Goal: Task Accomplishment & Management: Manage account settings

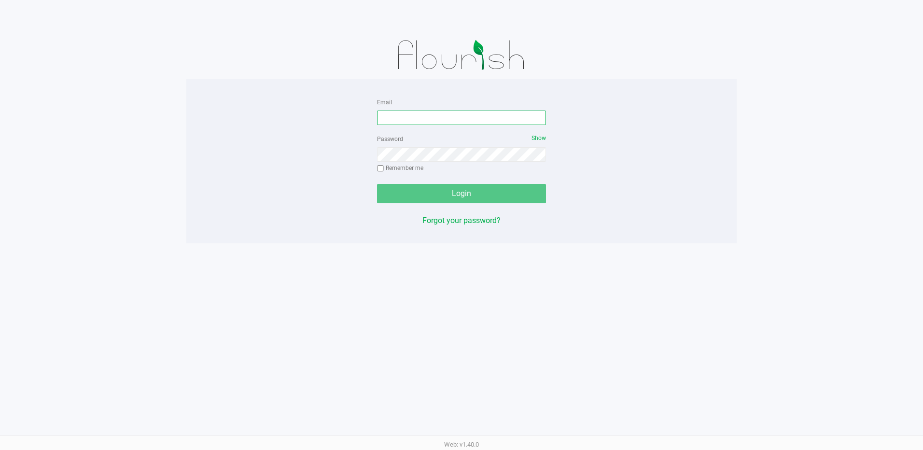
click at [408, 121] on input "Email" at bounding box center [461, 118] width 169 height 14
type input "[EMAIL_ADDRESS][DOMAIN_NAME]"
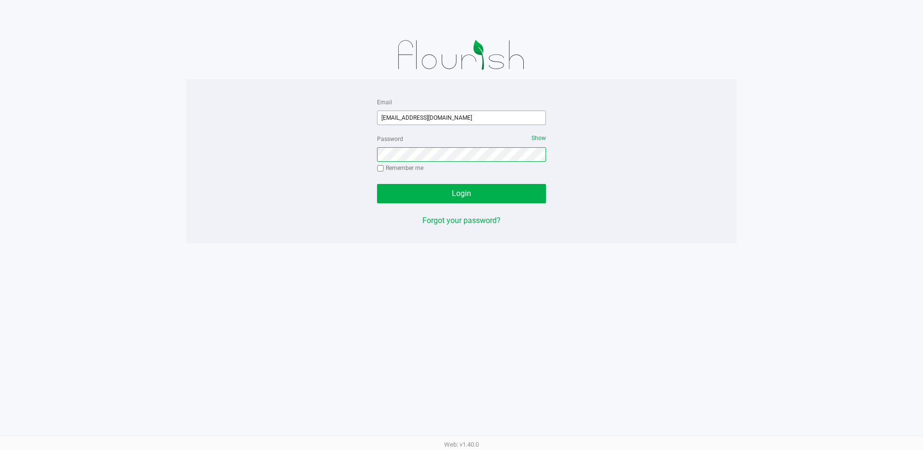
click at [377, 184] on button "Login" at bounding box center [461, 193] width 169 height 19
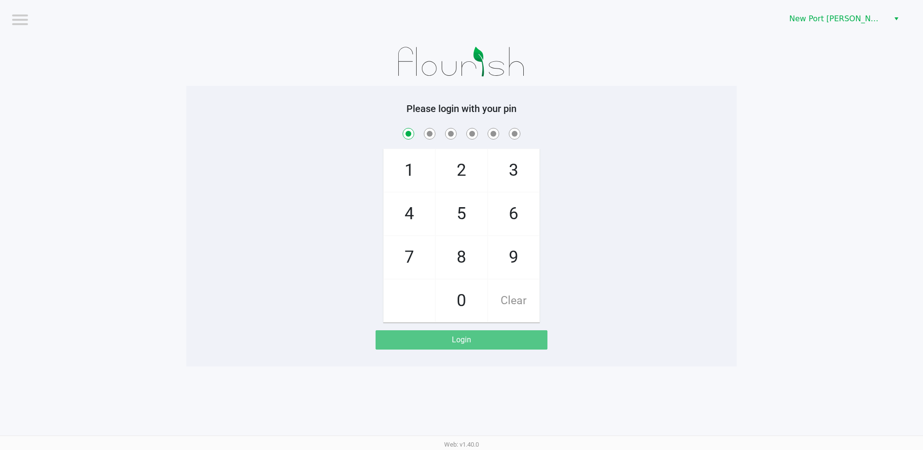
checkbox input "true"
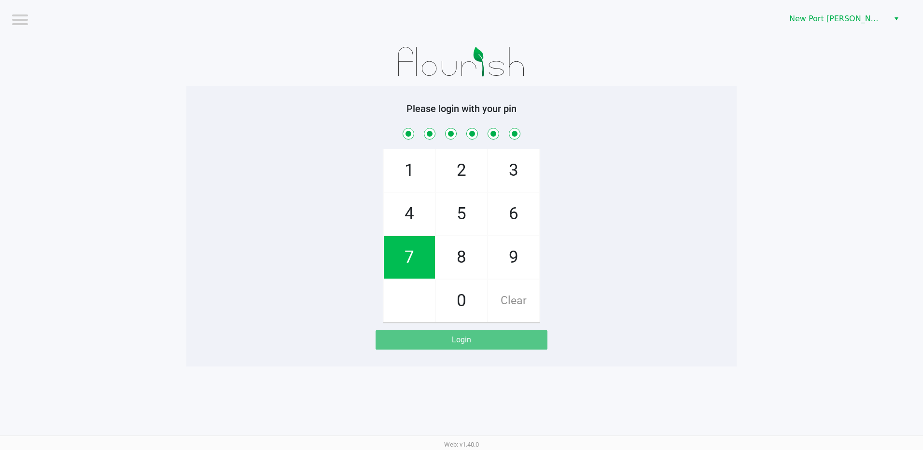
checkbox input "true"
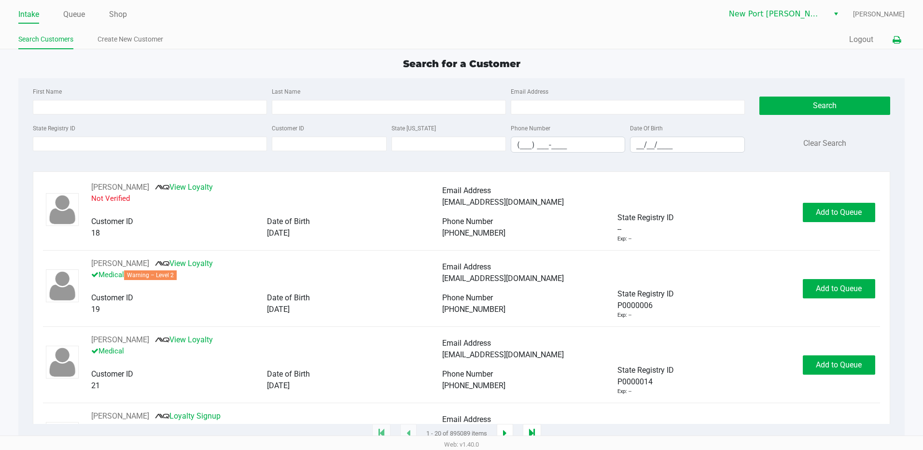
click at [898, 39] on icon at bounding box center [897, 40] width 8 height 7
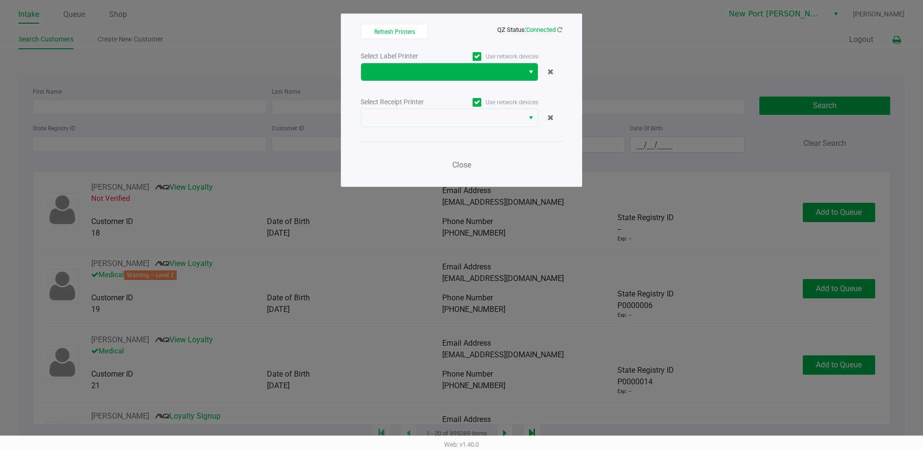
click at [532, 69] on span "Select" at bounding box center [531, 72] width 8 height 12
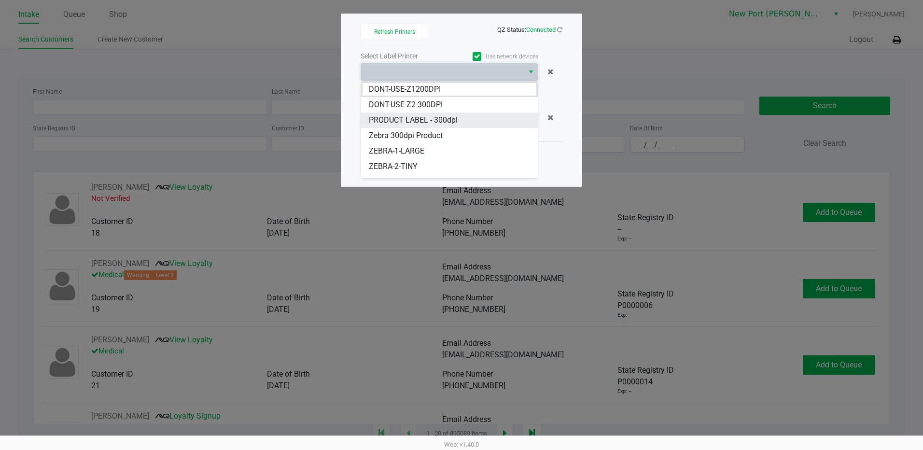
scroll to position [73, 0]
click at [413, 120] on span "ZEBRA-[PERSON_NAME]" at bounding box center [411, 124] width 84 height 12
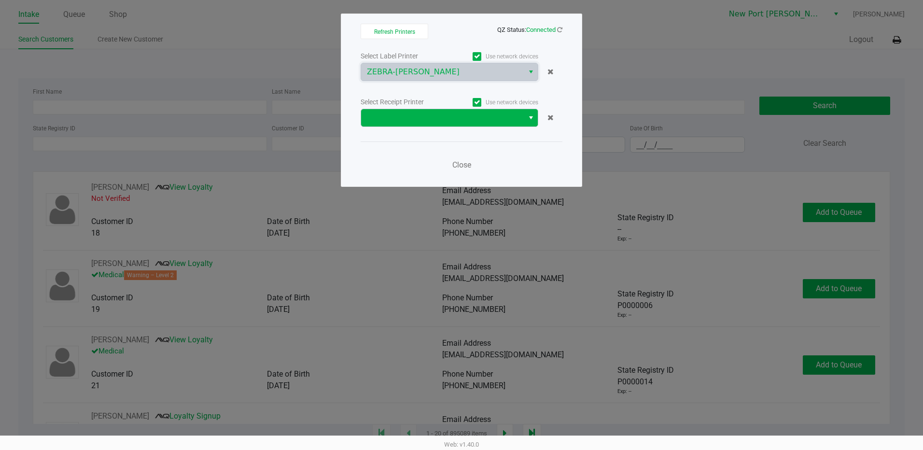
click at [532, 114] on span "Select" at bounding box center [531, 118] width 8 height 12
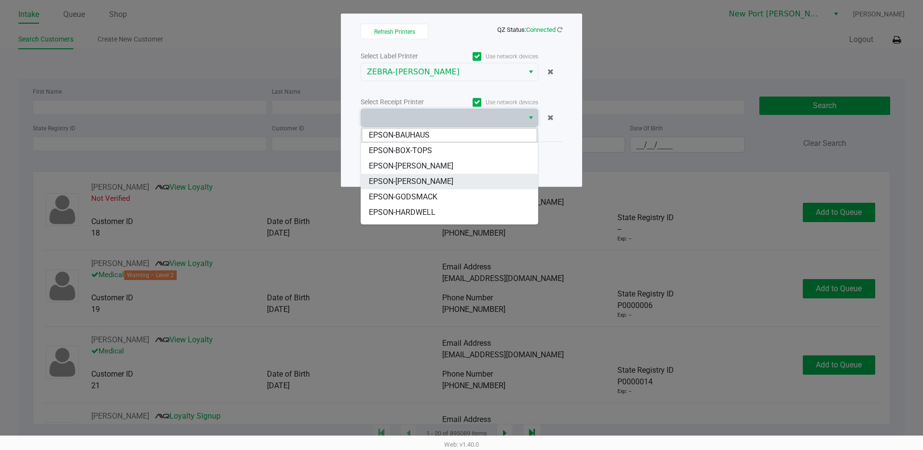
click at [432, 179] on span "EPSON-[PERSON_NAME]" at bounding box center [411, 182] width 84 height 12
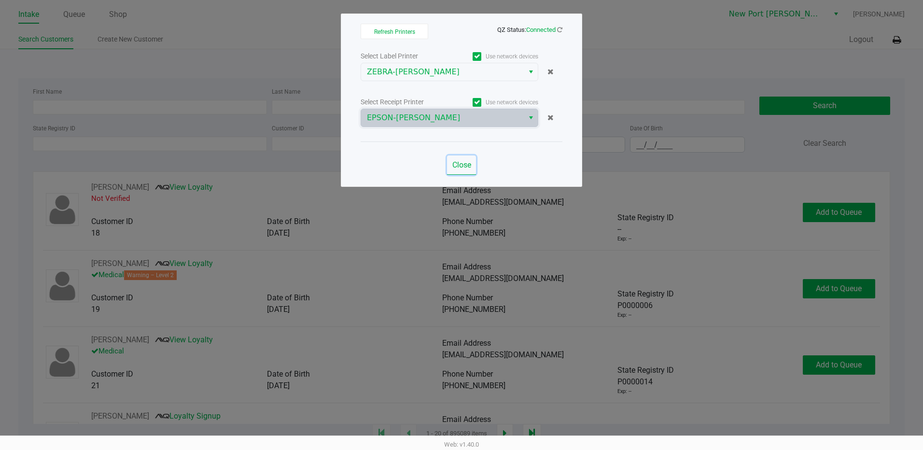
click at [469, 164] on span "Close" at bounding box center [461, 164] width 19 height 9
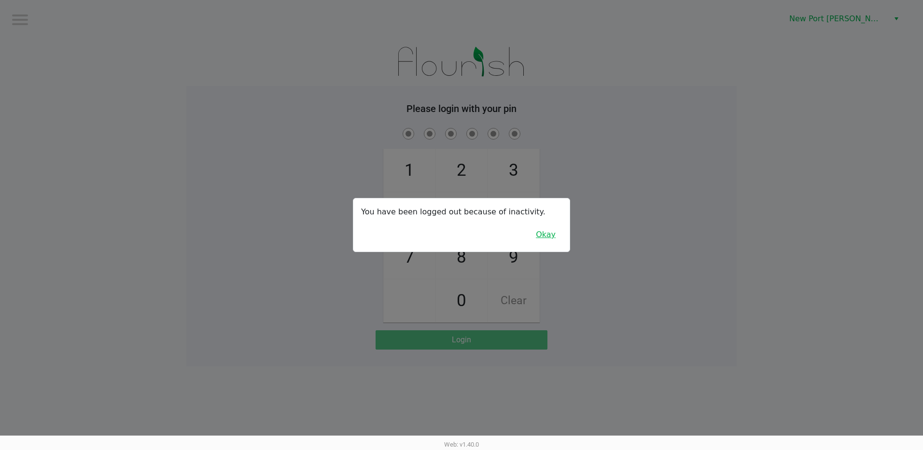
click at [550, 228] on button "Okay" at bounding box center [546, 234] width 32 height 18
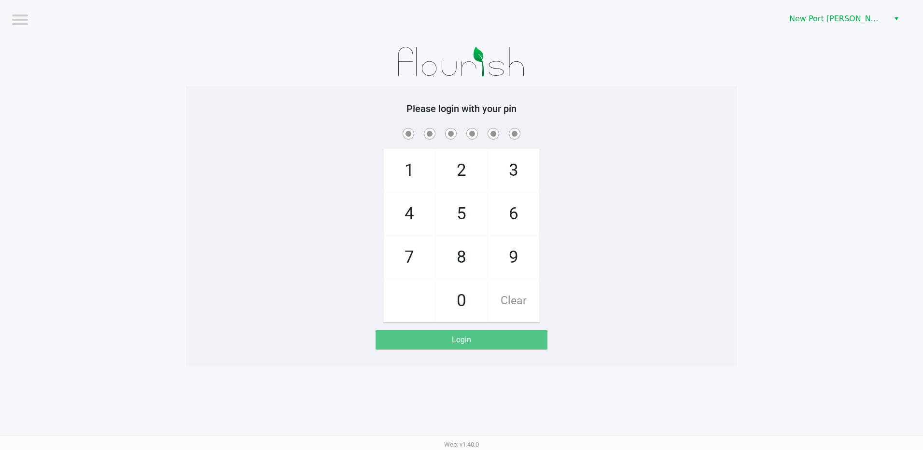
click at [143, 202] on app-pos-login-wrapper "Logout [GEOGRAPHIC_DATA][PERSON_NAME] Please login with your pin 1 4 7 2 5 8 0 …" at bounding box center [461, 183] width 923 height 366
checkbox input "true"
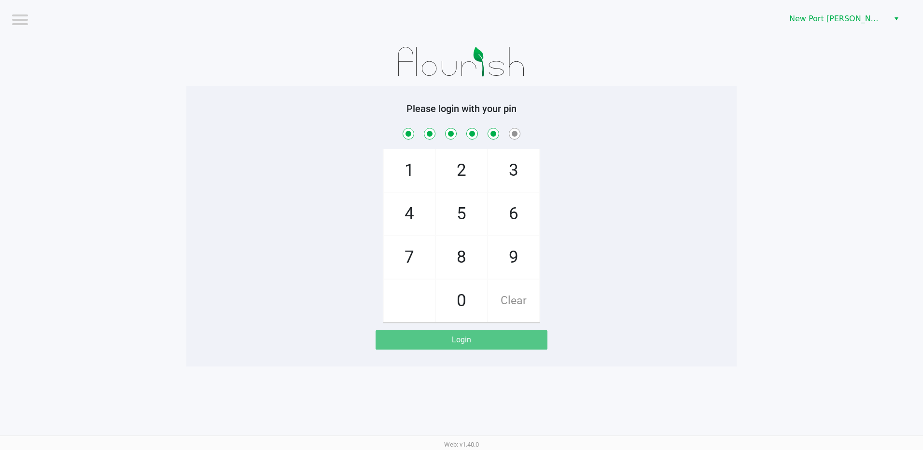
checkbox input "true"
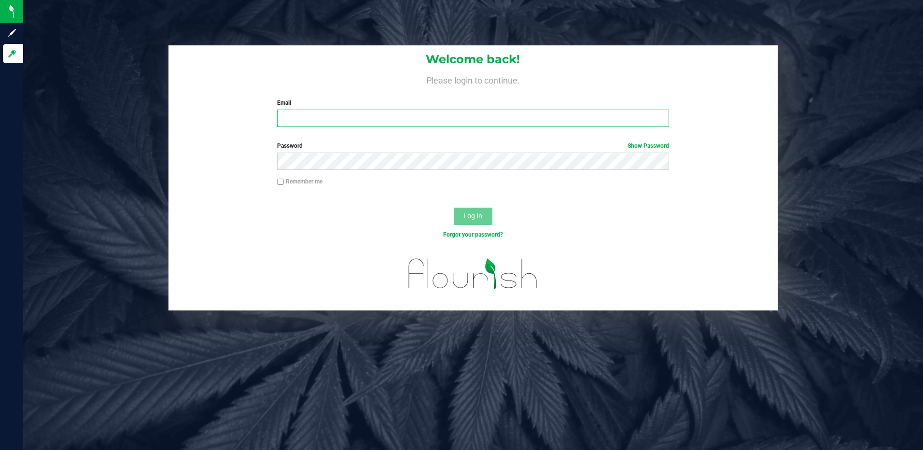
click at [288, 118] on input "Email" at bounding box center [473, 118] width 392 height 17
drag, startPoint x: 414, startPoint y: 116, endPoint x: 47, endPoint y: 62, distance: 370.9
click at [104, 70] on div "Welcome back! Please login to continue. Email slewandowski@liveparallel.com Req…" at bounding box center [473, 177] width 914 height 265
click at [360, 122] on input "lhunter@liveparallelc.om" at bounding box center [473, 118] width 392 height 17
type input "lhunter@liveparallel.com"
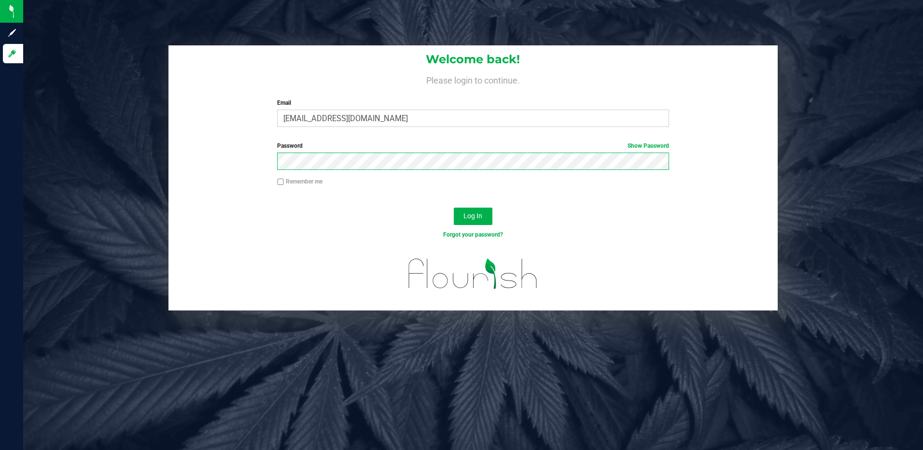
click at [454, 208] on button "Log In" at bounding box center [473, 216] width 39 height 17
